Goal: Task Accomplishment & Management: Use online tool/utility

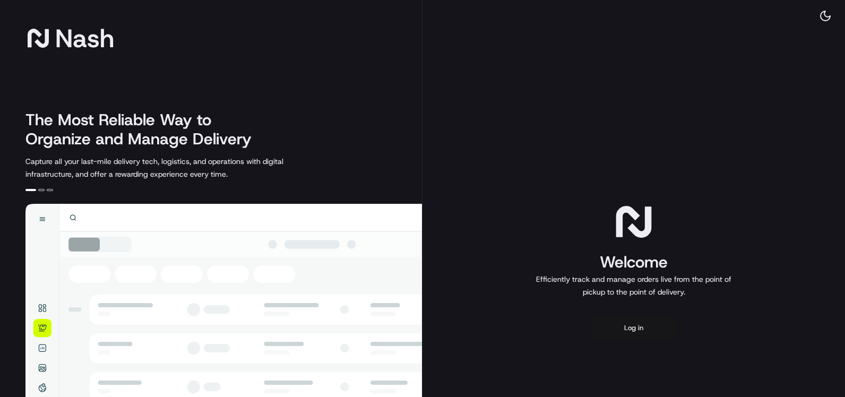
click at [627, 325] on button "Log in" at bounding box center [633, 327] width 85 height 25
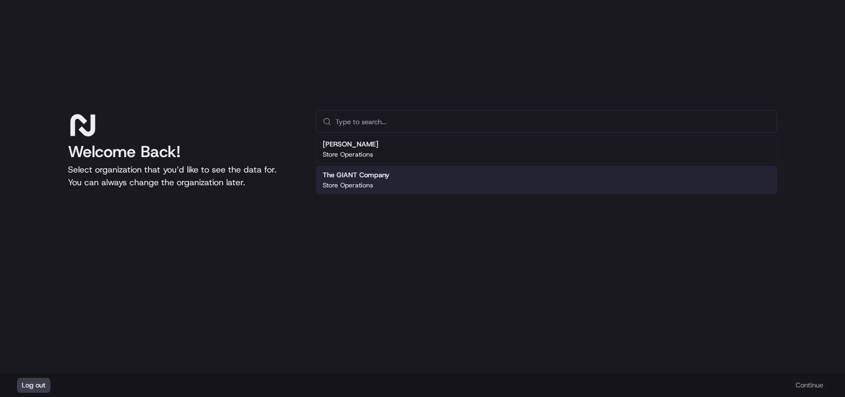
click at [375, 176] on h2 "The GIANT Company" at bounding box center [356, 175] width 67 height 10
click at [497, 179] on div "The GIANT Company Store Operations" at bounding box center [546, 180] width 461 height 29
click at [800, 379] on div "Log out Continue" at bounding box center [422, 385] width 845 height 23
click at [593, 175] on div "The GIANT Company Store Operations" at bounding box center [546, 180] width 461 height 29
click at [802, 385] on button "Continue" at bounding box center [809, 385] width 37 height 15
